Goal: Find specific page/section: Find specific page/section

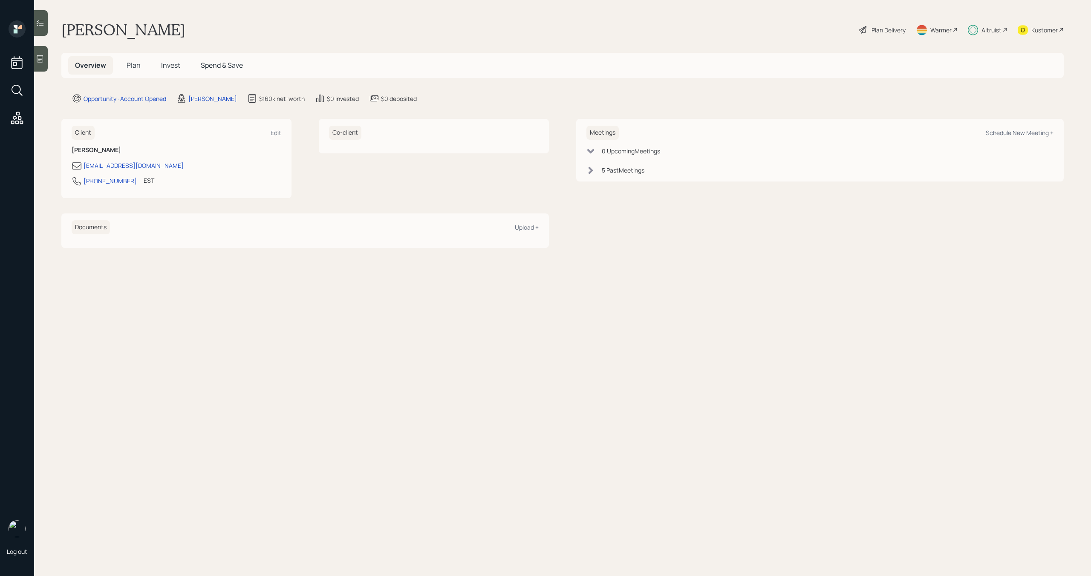
click at [997, 29] on div "Altruist" at bounding box center [991, 30] width 20 height 9
